Goal: Navigation & Orientation: Find specific page/section

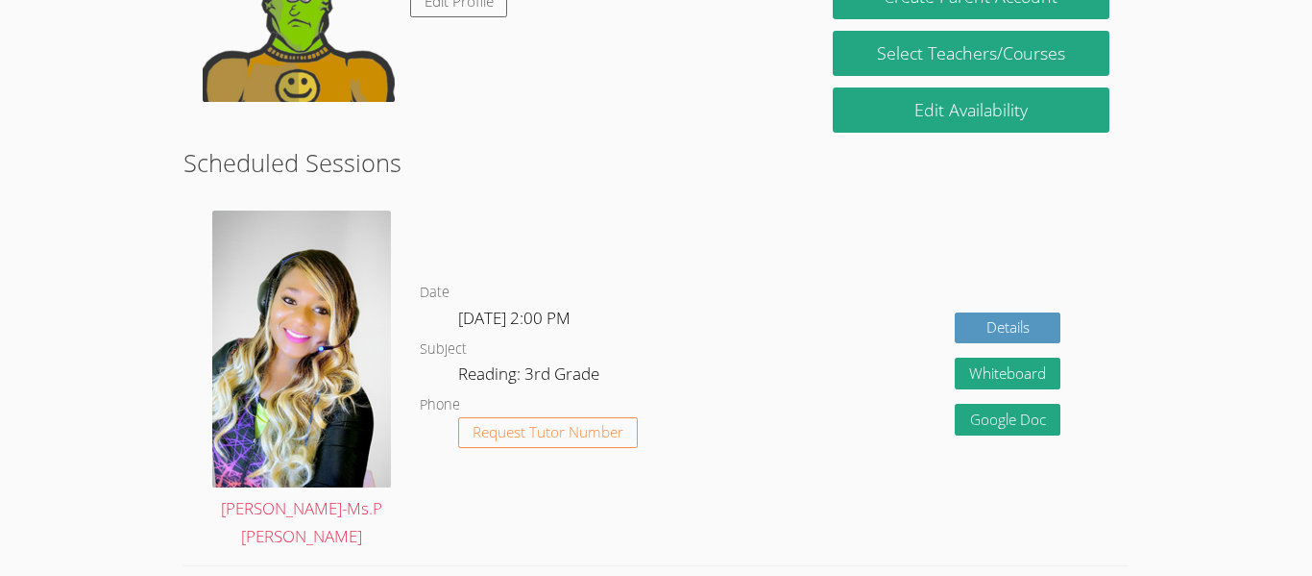
scroll to position [405, 0]
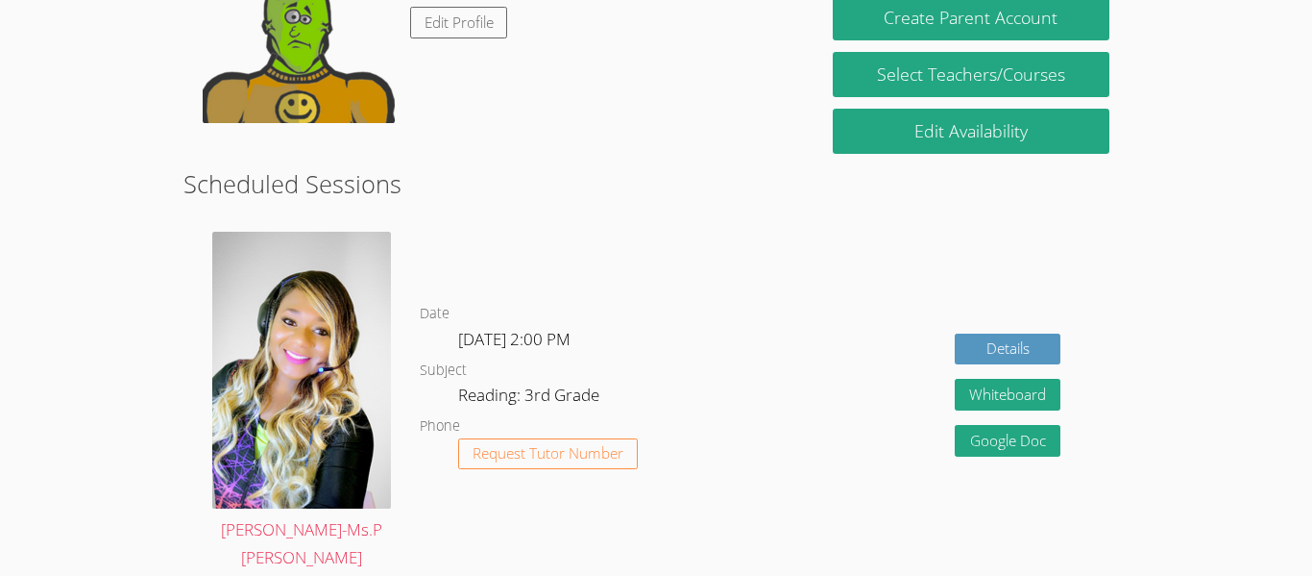
scroll to position [379, 0]
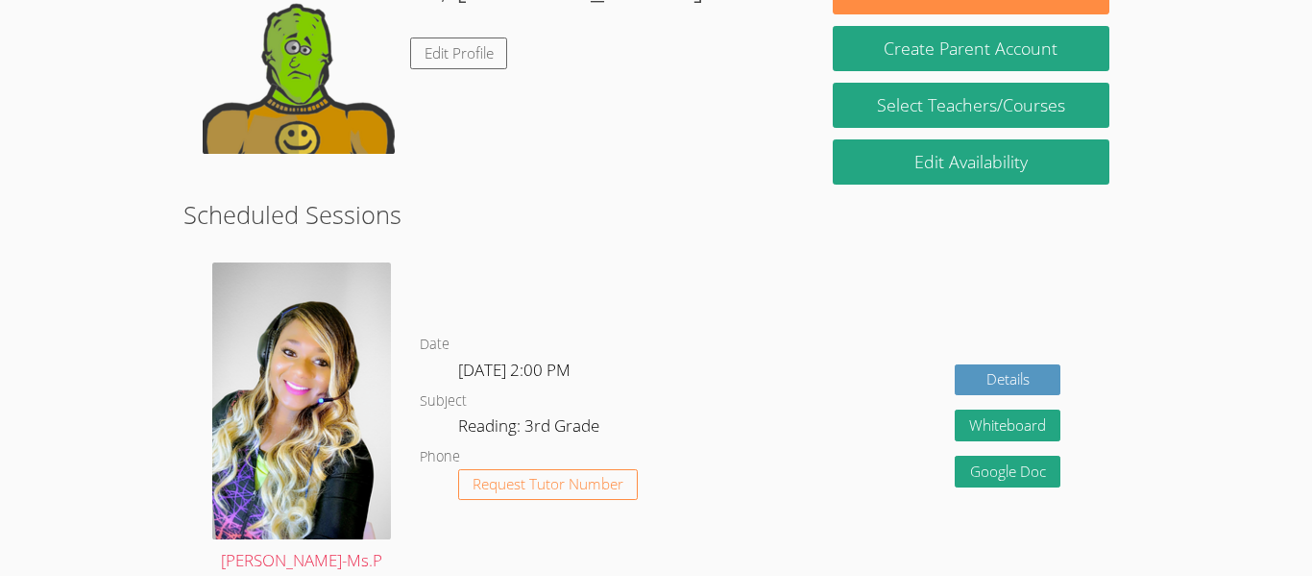
scroll to position [356, 0]
